Goal: Task Accomplishment & Management: Manage account settings

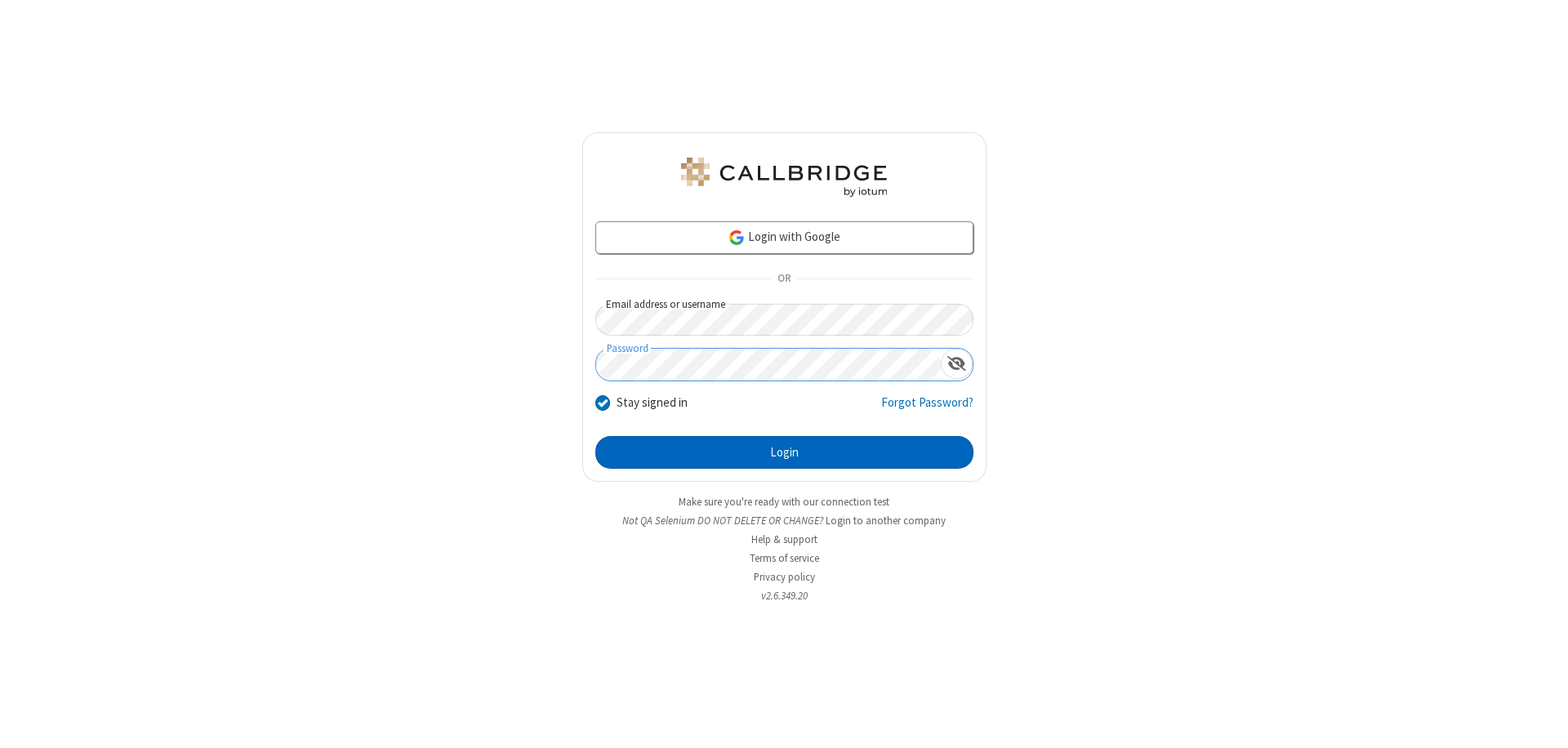
click at [784, 452] on button "Login" at bounding box center [784, 452] width 378 height 32
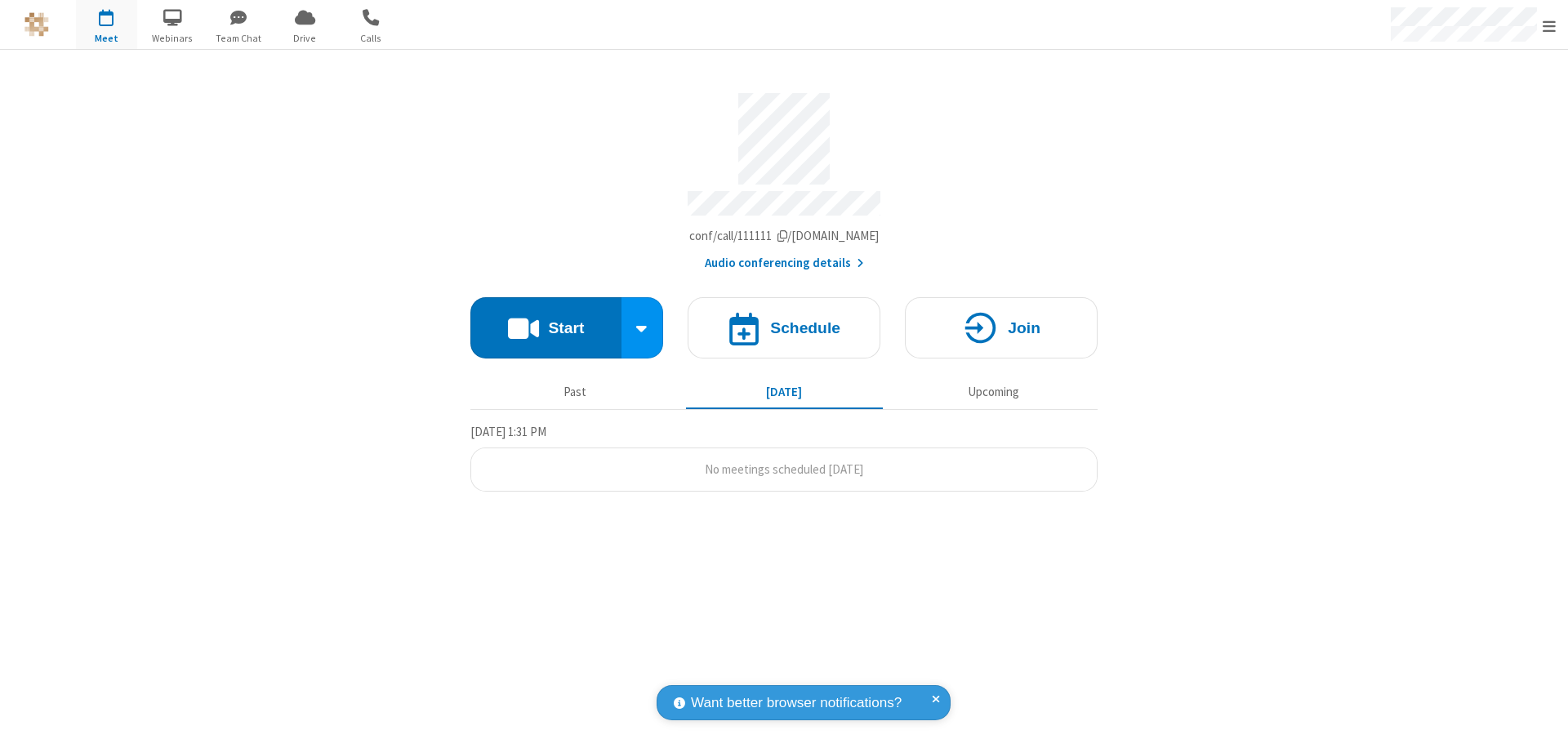
click at [1549, 25] on span "Open menu" at bounding box center [1548, 25] width 13 height 17
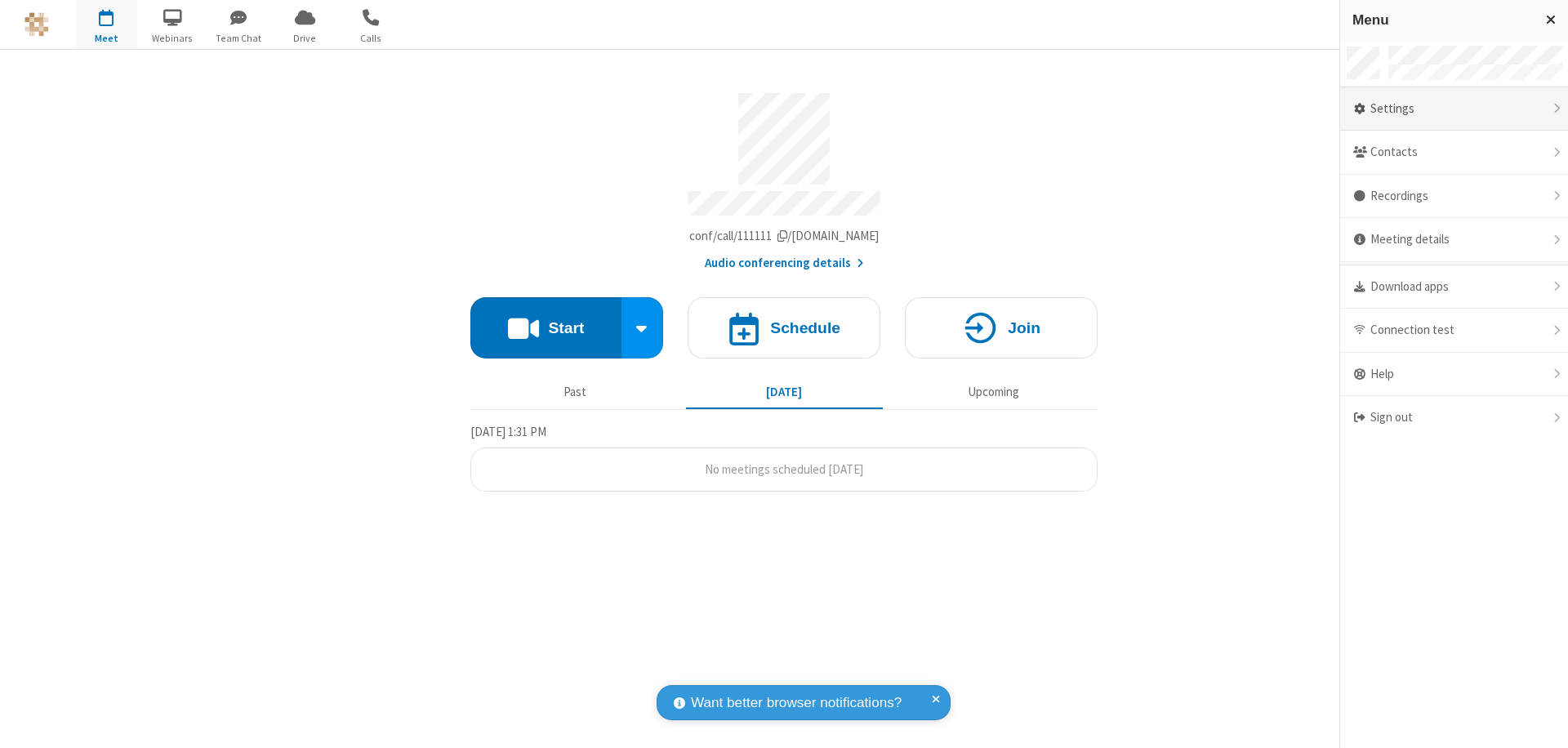
click at [1480, 109] on div "Settings" at bounding box center [1453, 109] width 228 height 44
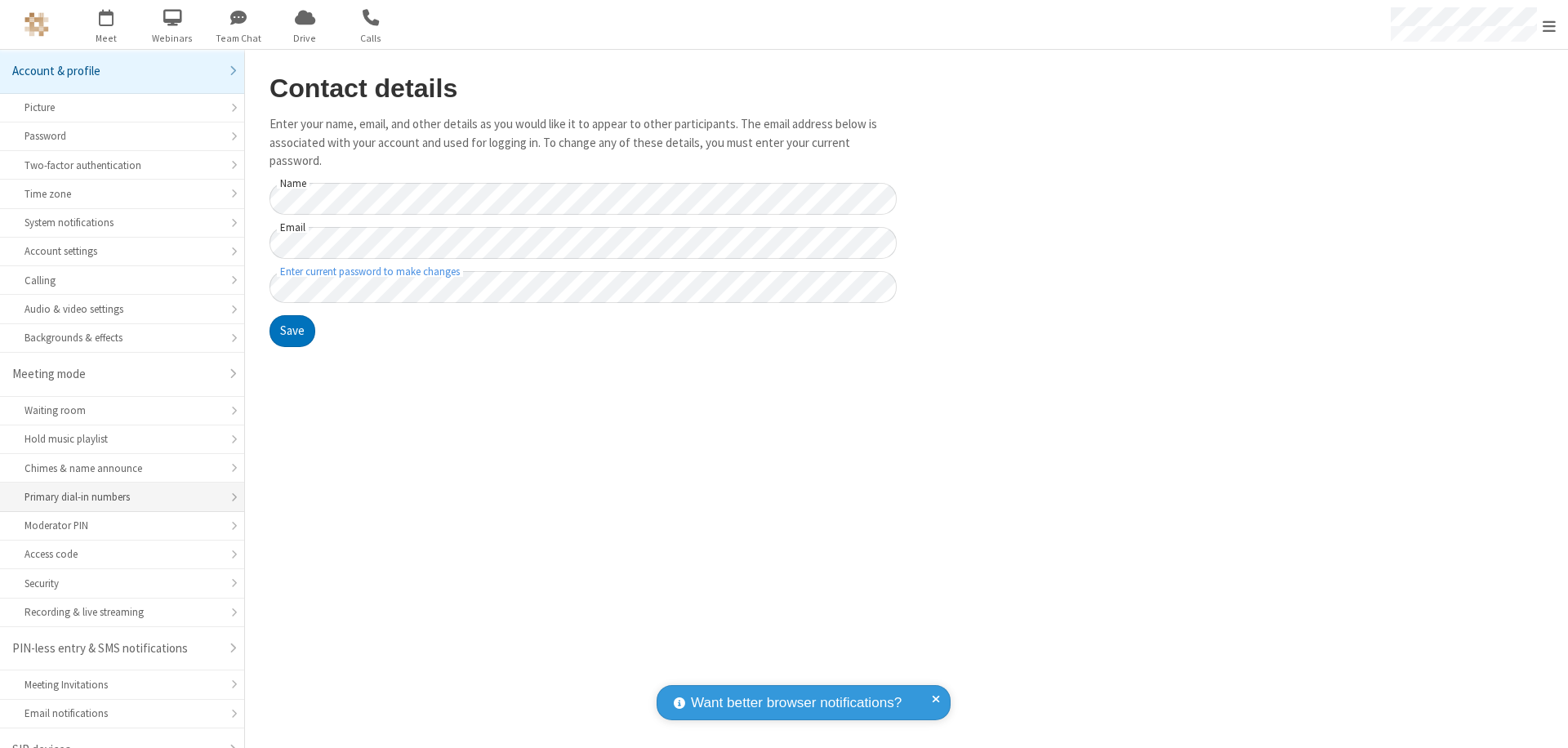
click at [115, 490] on div "Primary dial-in numbers" at bounding box center [121, 497] width 195 height 16
